Goal: Task Accomplishment & Management: Use online tool/utility

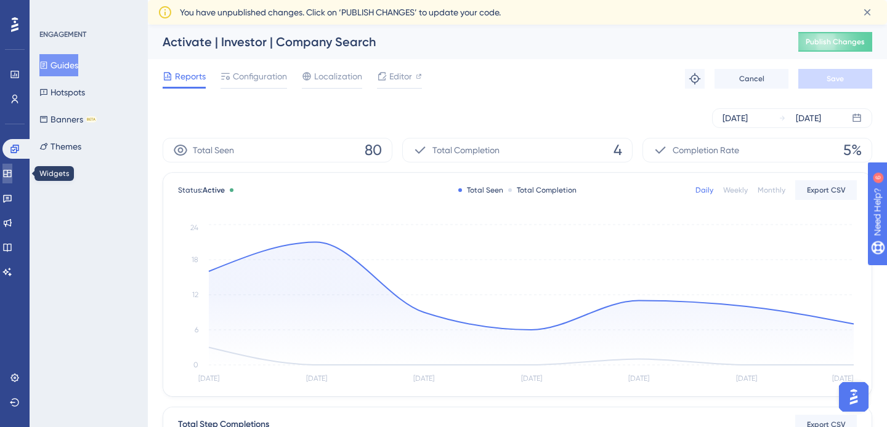
click at [12, 178] on icon at bounding box center [7, 174] width 10 height 10
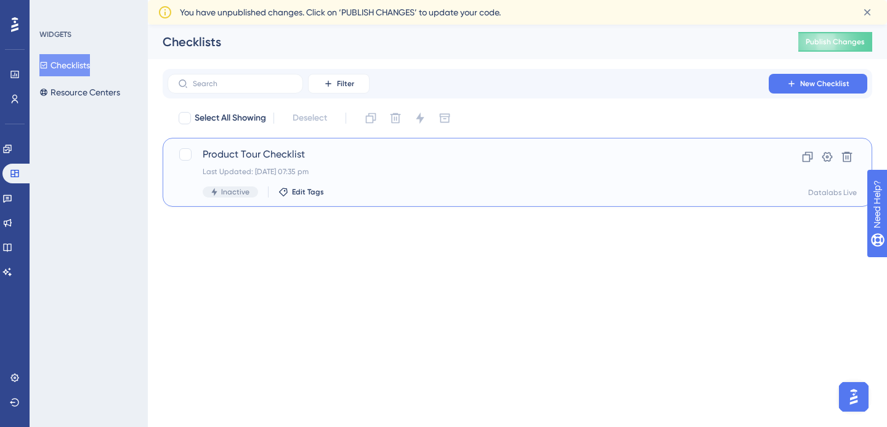
click at [271, 150] on span "Product Tour Checklist" at bounding box center [468, 154] width 531 height 15
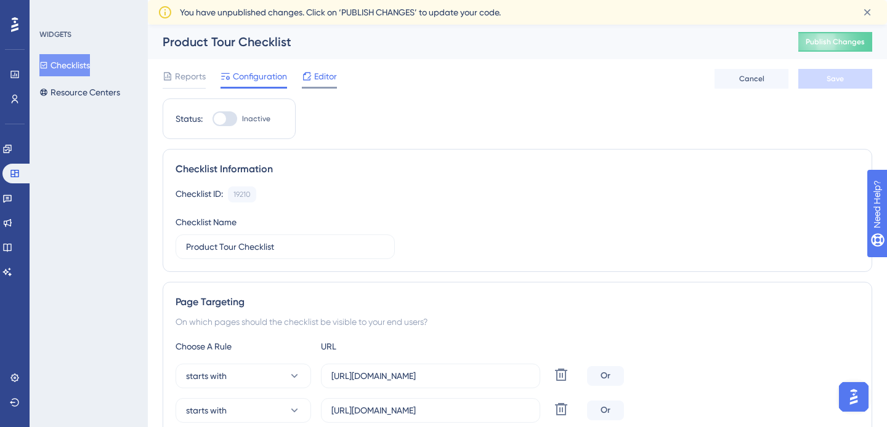
click at [329, 72] on span "Editor" at bounding box center [325, 76] width 23 height 15
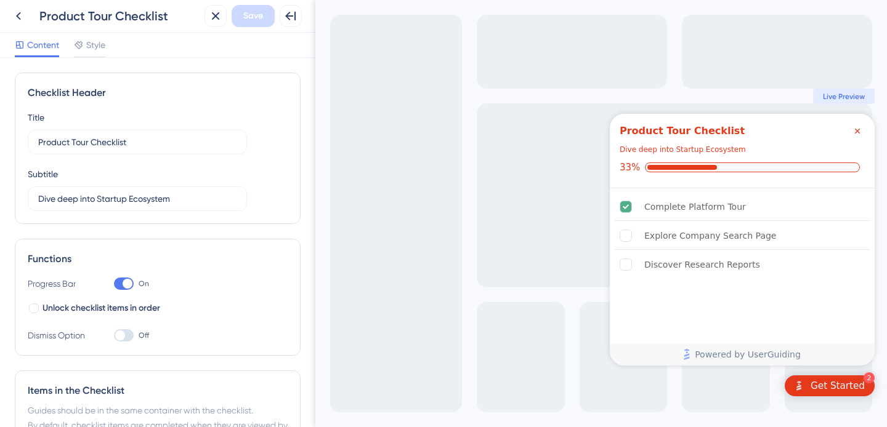
click at [280, 223] on div "Checklist Header Title Product Tour Checklist Subtitle Dive deep into Startup E…" at bounding box center [158, 148] width 286 height 151
